Goal: Obtain resource: Obtain resource

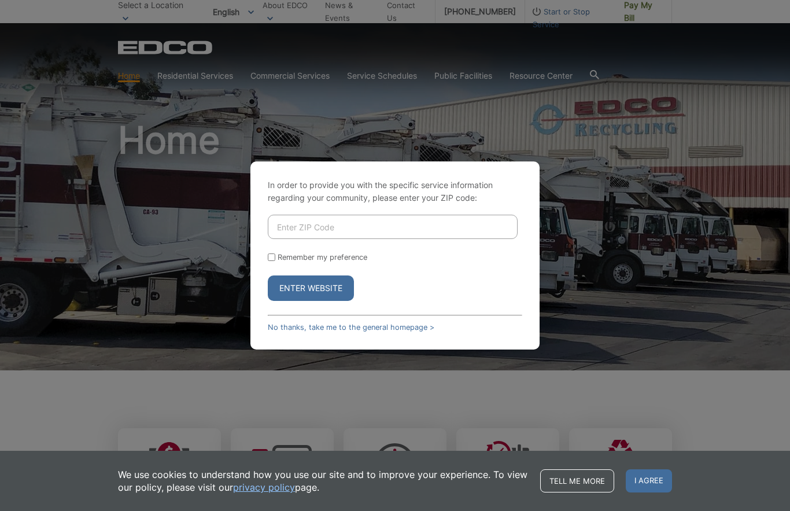
scroll to position [82, 0]
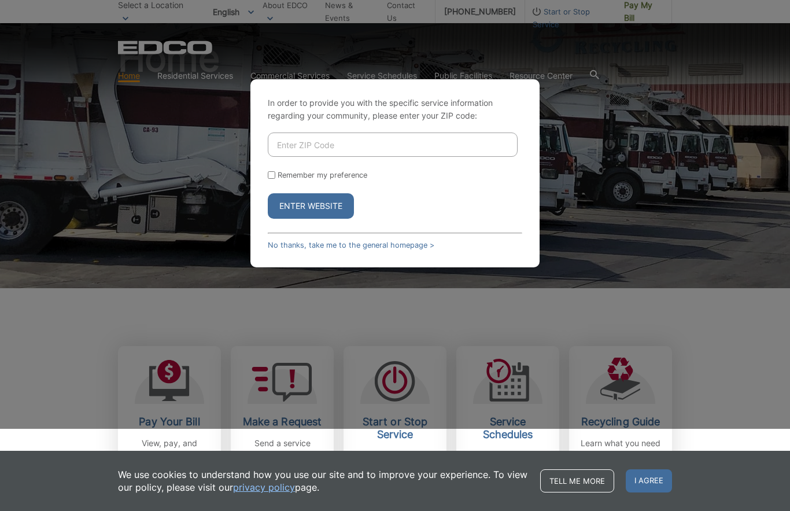
click at [444, 157] on input "Enter ZIP Code" at bounding box center [393, 144] width 250 height 24
type input "9"
type input "92084"
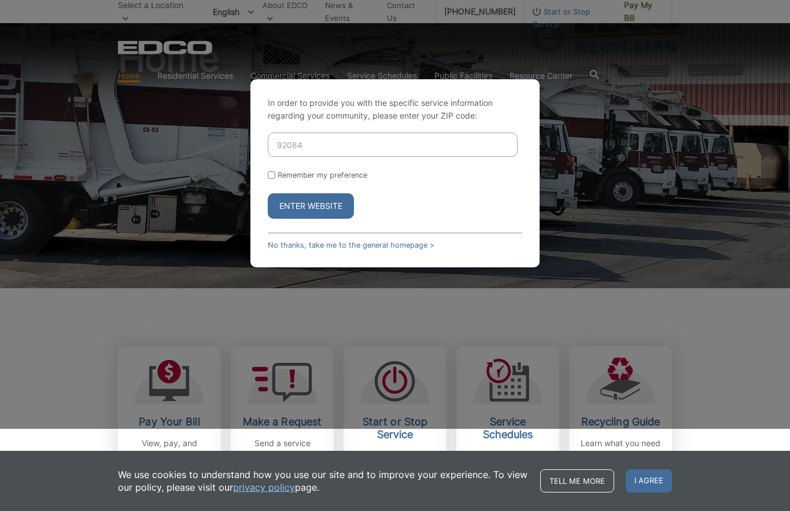
click at [329, 219] on button "Enter Website" at bounding box center [311, 205] width 86 height 25
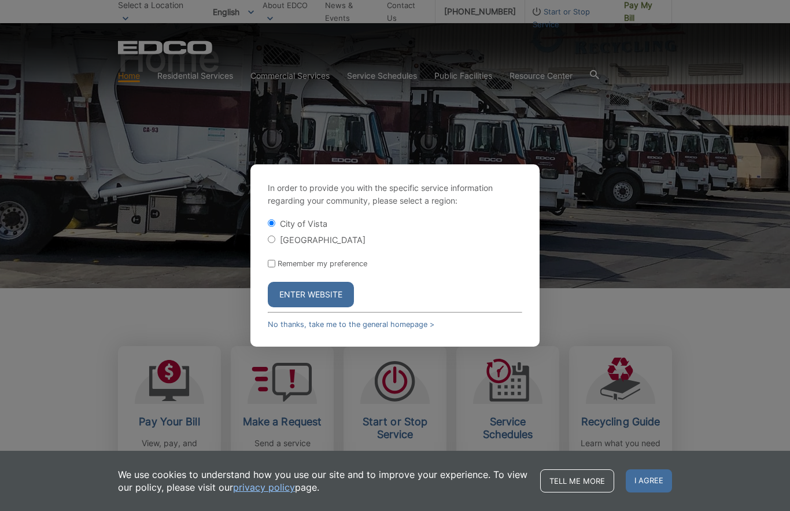
click at [275, 267] on input "Remember my preference" at bounding box center [272, 264] width 8 height 8
checkbox input "true"
click at [335, 307] on button "Enter Website" at bounding box center [311, 294] width 86 height 25
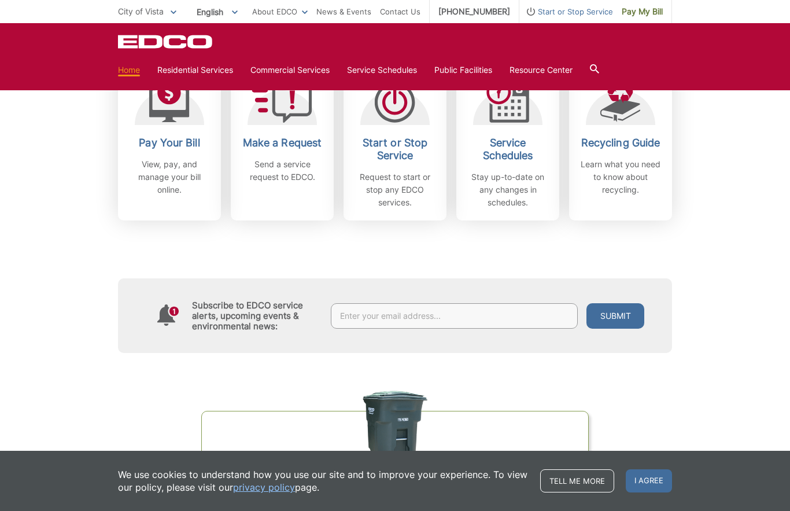
scroll to position [353, 0]
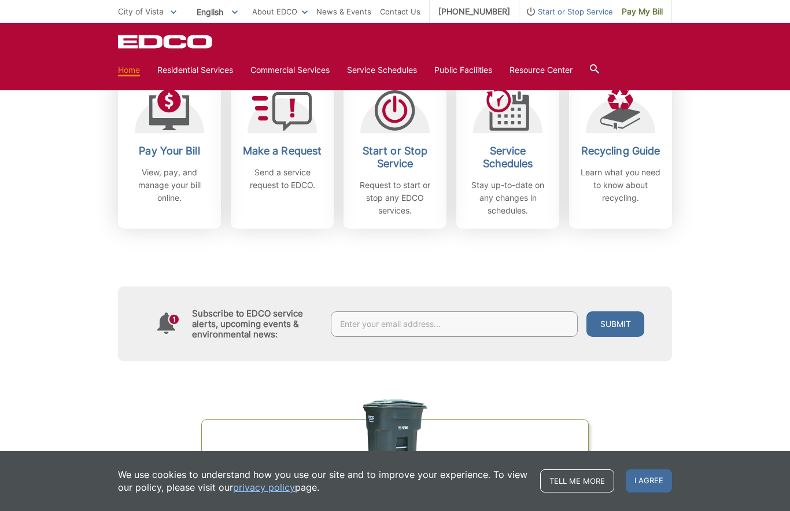
click at [627, 154] on h2 "Recycling Guide" at bounding box center [621, 151] width 86 height 13
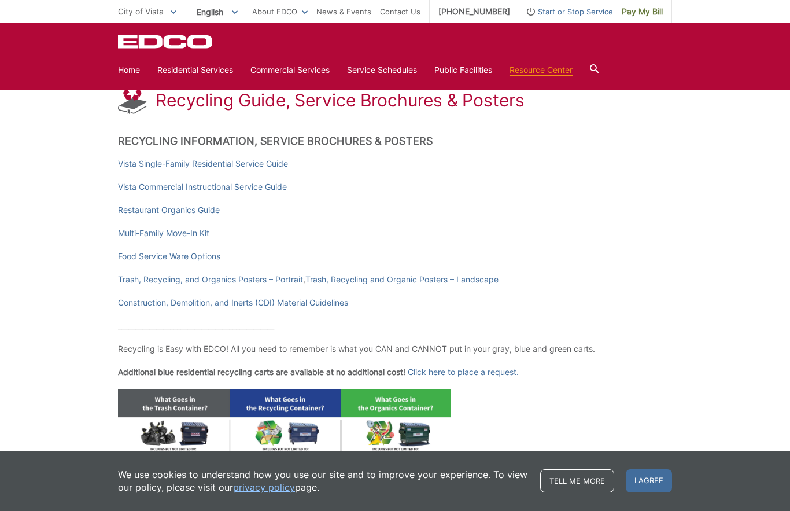
scroll to position [172, 0]
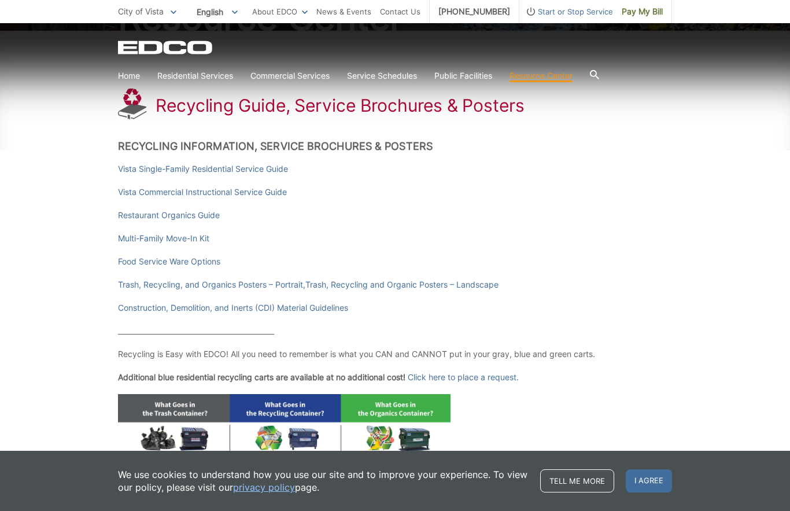
click at [170, 175] on link "Vista Single-Family Residential Service Guide" at bounding box center [203, 168] width 170 height 13
